Goal: Task Accomplishment & Management: Complete application form

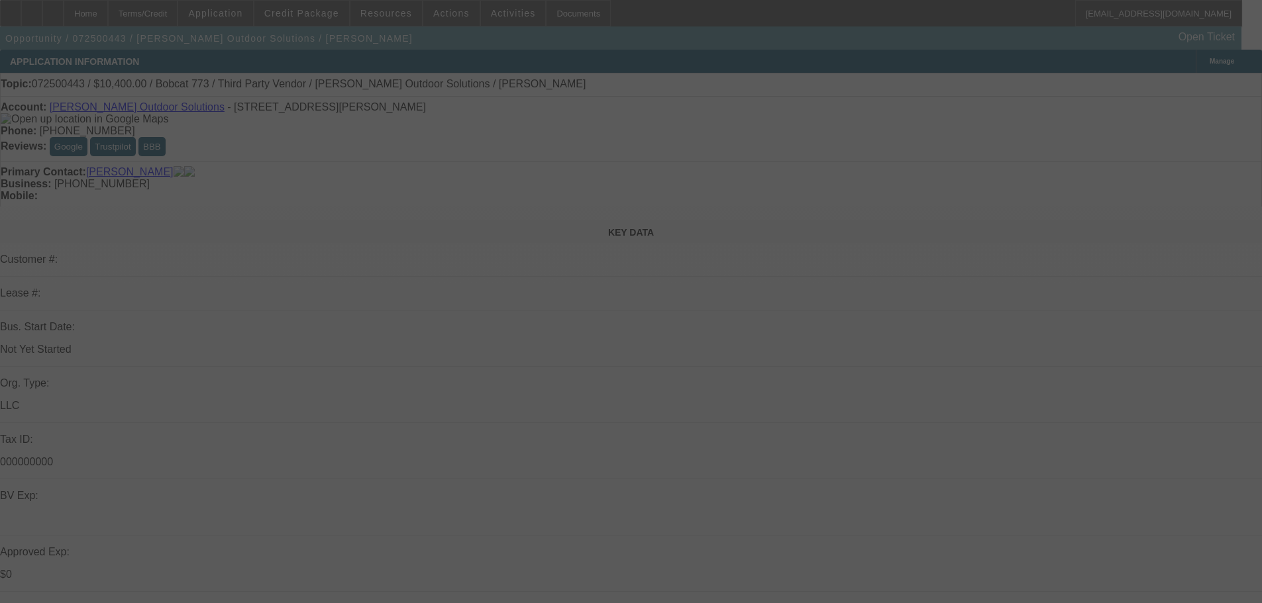
select select "0.2"
select select "2"
select select "0.1"
select select "4"
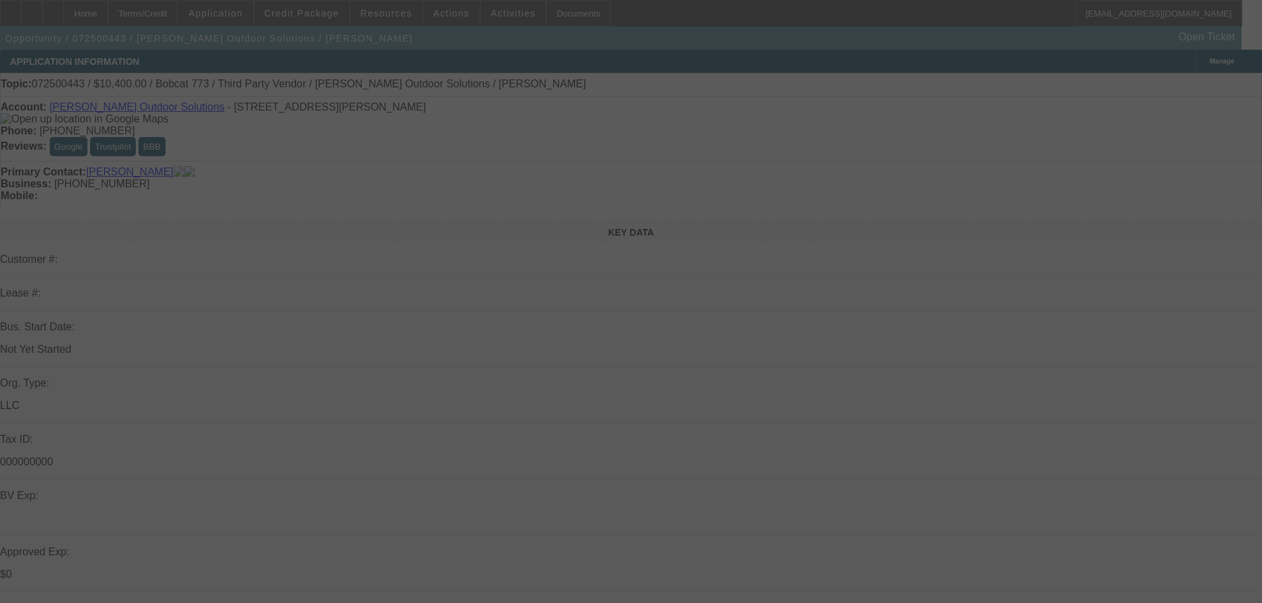
select select "0.2"
select select "2"
select select "0.1"
select select "4"
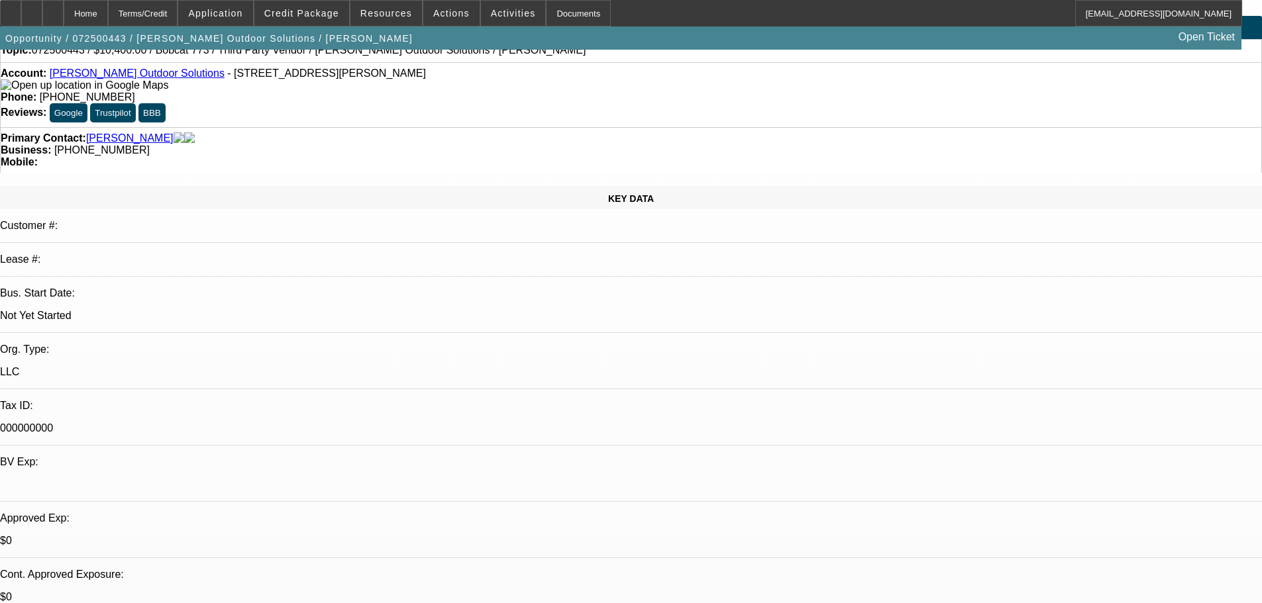
scroll to position [132, 0]
